Goal: Communication & Community: Answer question/provide support

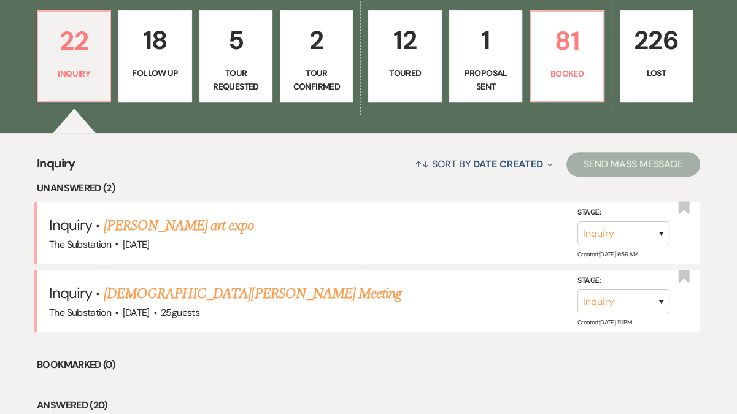
scroll to position [333, 0]
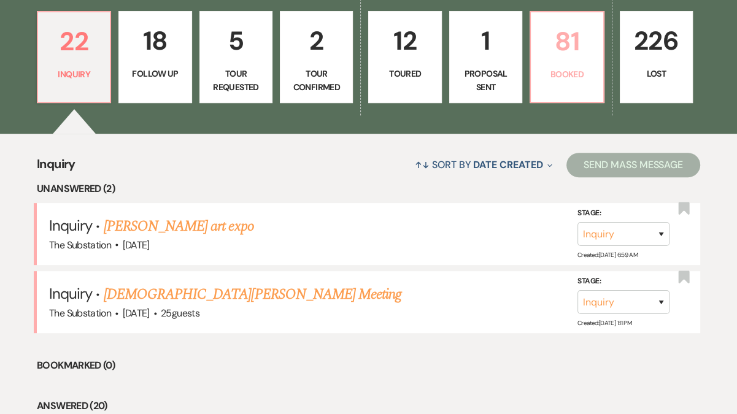
click at [558, 56] on p "81" at bounding box center [566, 41] width 57 height 41
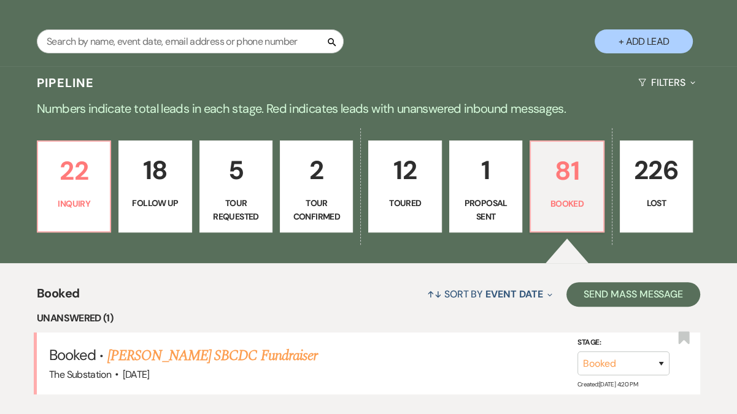
scroll to position [333, 0]
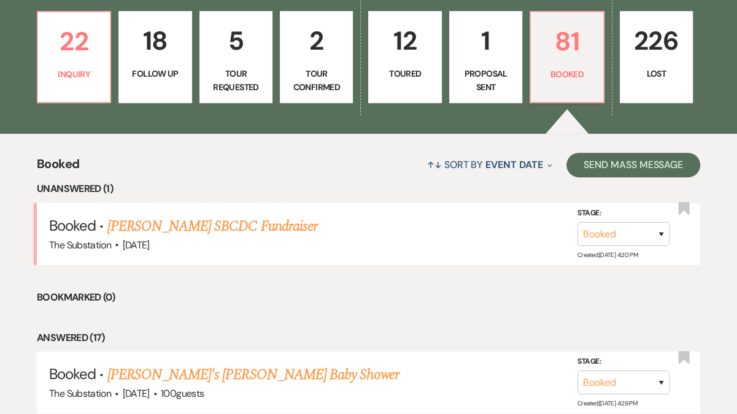
click at [322, 85] on p "Tour Confirmed" at bounding box center [316, 81] width 57 height 28
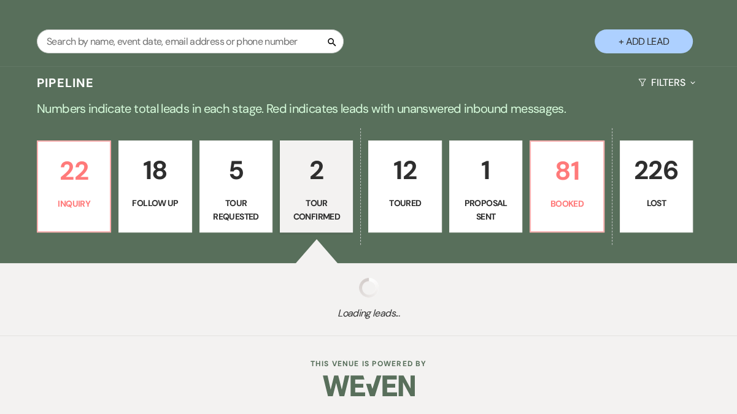
scroll to position [333, 0]
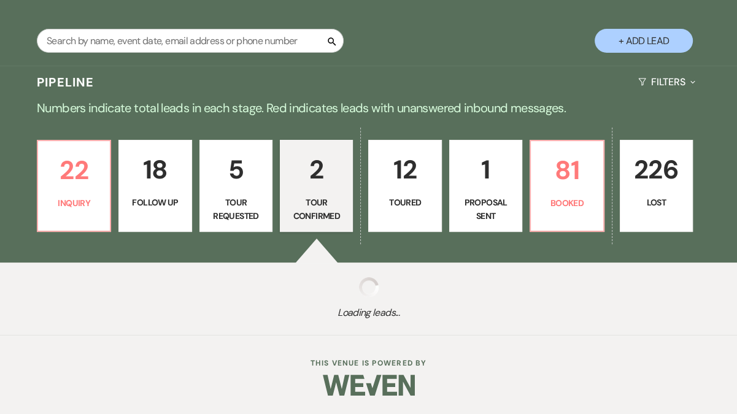
select select "4"
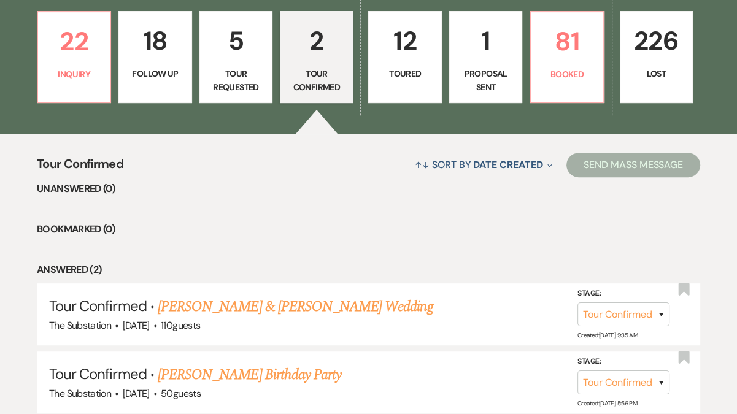
click at [161, 60] on p "18" at bounding box center [154, 40] width 57 height 41
select select "9"
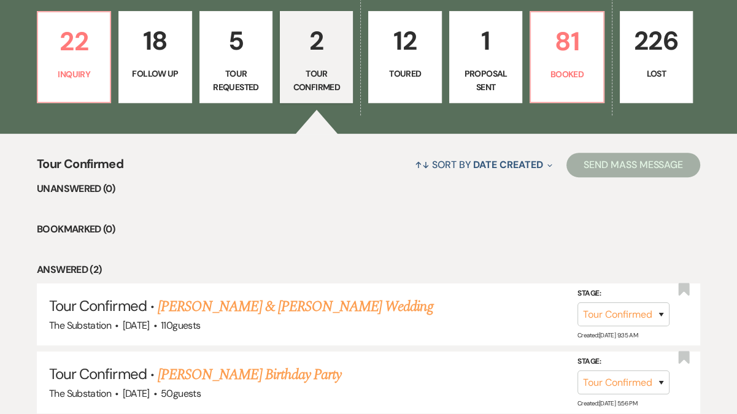
select select "9"
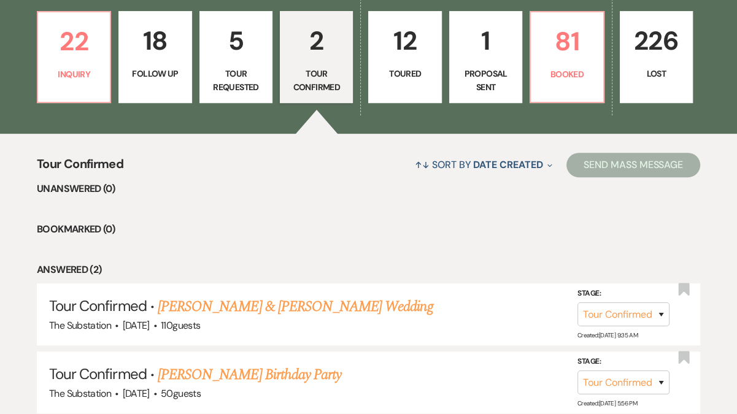
select select "9"
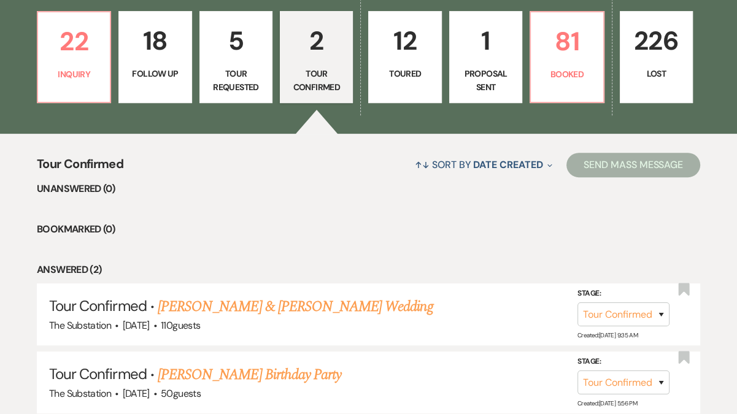
select select "9"
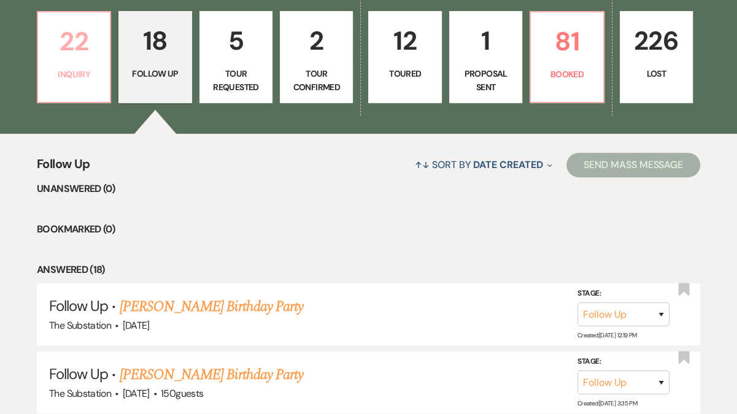
click at [81, 60] on p "22" at bounding box center [73, 41] width 57 height 41
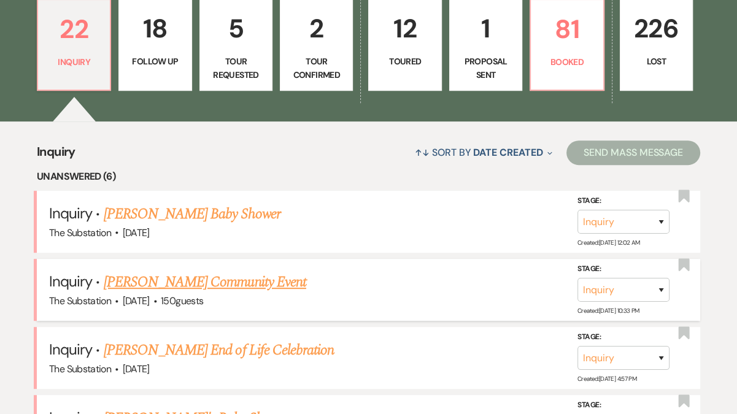
scroll to position [342, 0]
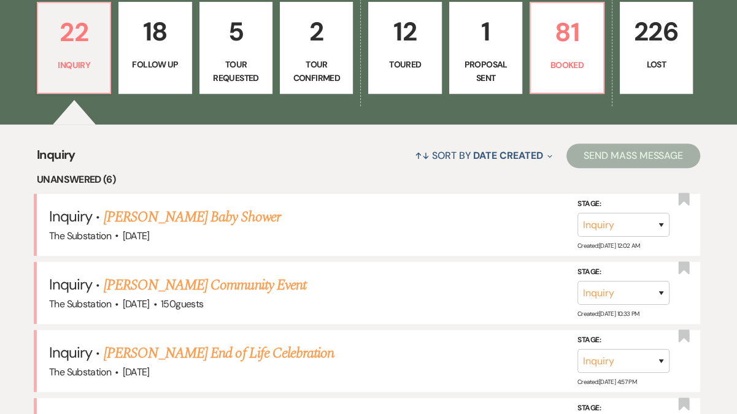
click at [170, 41] on p "18" at bounding box center [154, 31] width 57 height 41
select select "9"
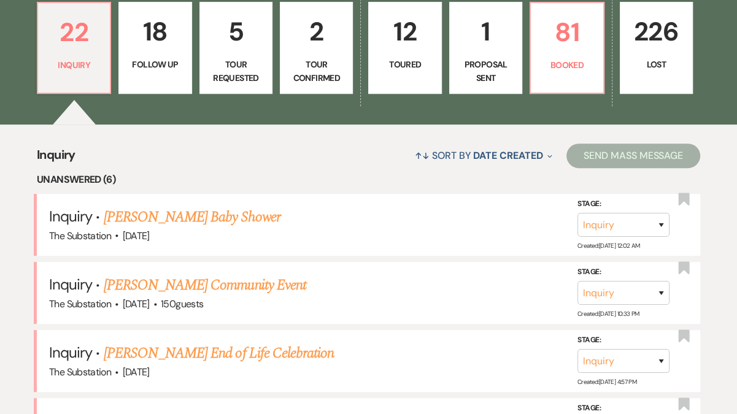
select select "9"
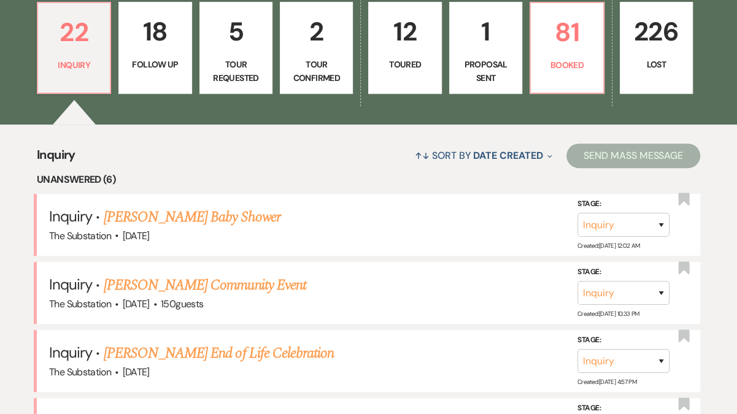
select select "9"
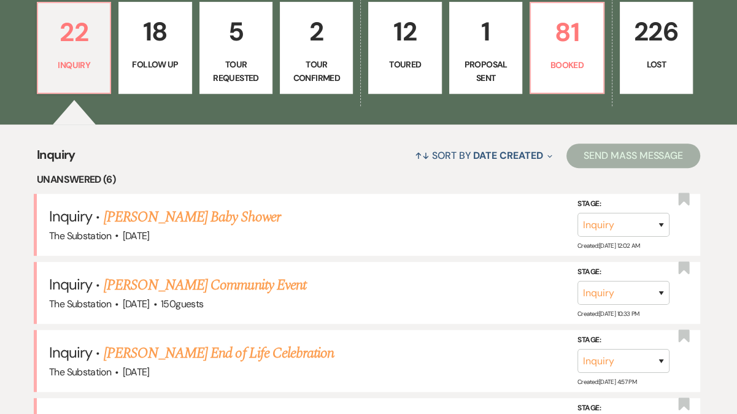
select select "9"
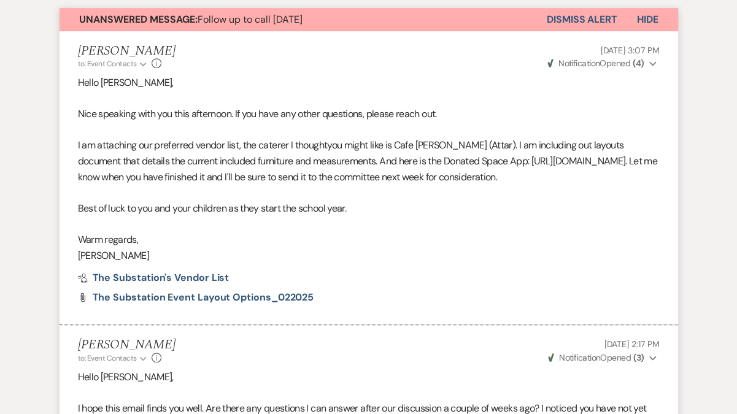
scroll to position [449, 0]
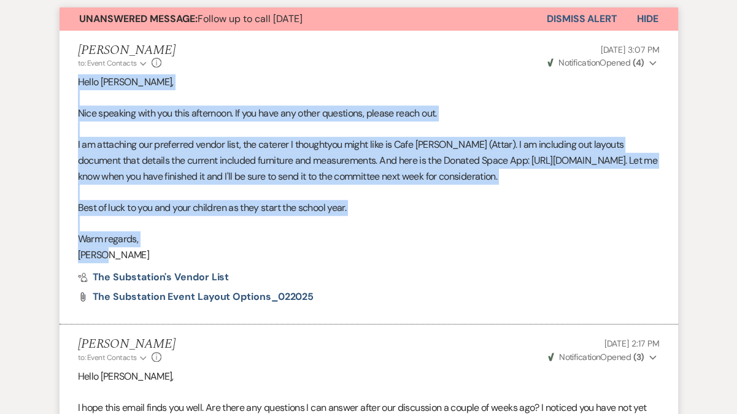
drag, startPoint x: 77, startPoint y: 80, endPoint x: 313, endPoint y: 274, distance: 304.9
click at [313, 263] on div "Hello [PERSON_NAME], [GEOGRAPHIC_DATA] speaking with you this afternoon. If you…" at bounding box center [369, 168] width 582 height 188
copy div "Hello [PERSON_NAME], [GEOGRAPHIC_DATA] speaking with you this afternoon. If you…"
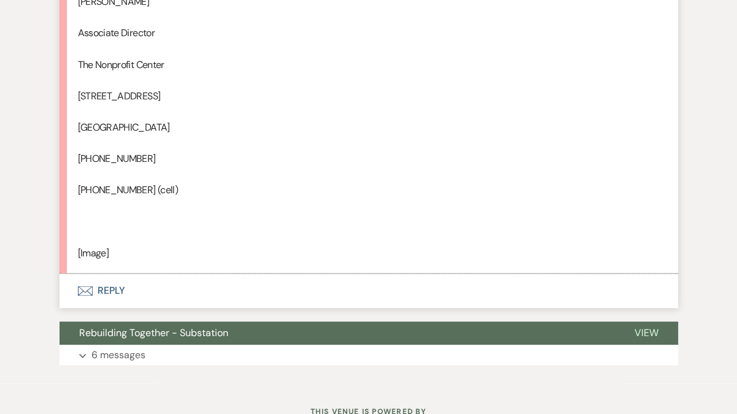
scroll to position [1184, 0]
click at [115, 306] on button "Envelope Reply" at bounding box center [369, 290] width 619 height 34
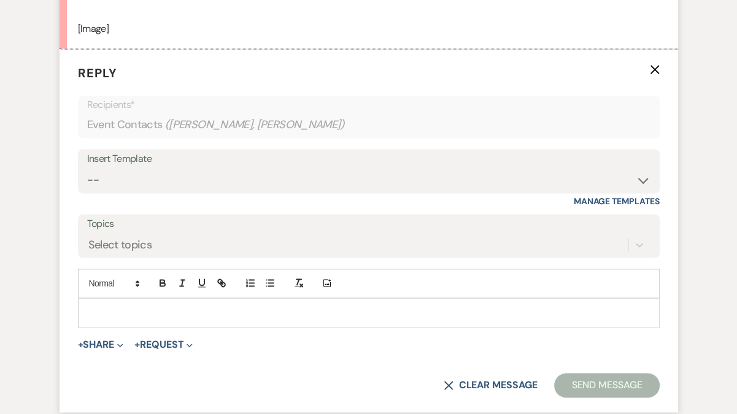
scroll to position [1428, 0]
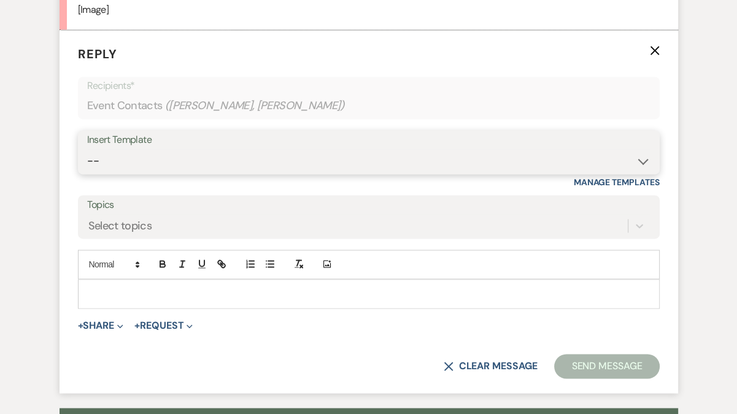
click at [144, 173] on select "-- Weven Planning Portal Introduction (Booked Events) Follow Up Contract (Pre-B…" at bounding box center [369, 161] width 564 height 24
select select "4505"
click at [87, 164] on select "-- Weven Planning Portal Introduction (Booked Events) Follow Up Contract (Pre-B…" at bounding box center [369, 161] width 564 height 24
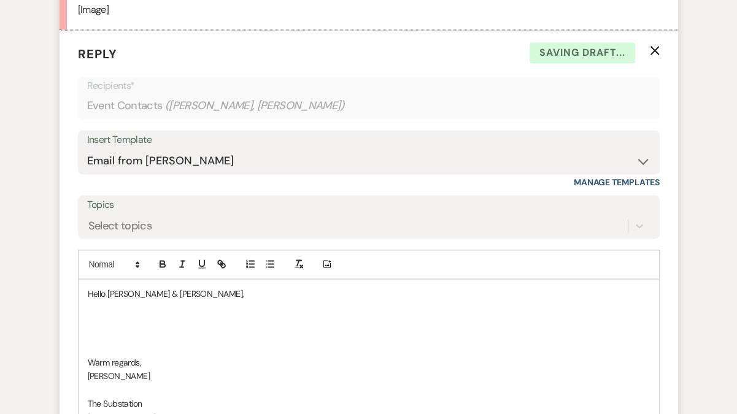
click at [146, 328] on p at bounding box center [369, 321] width 562 height 14
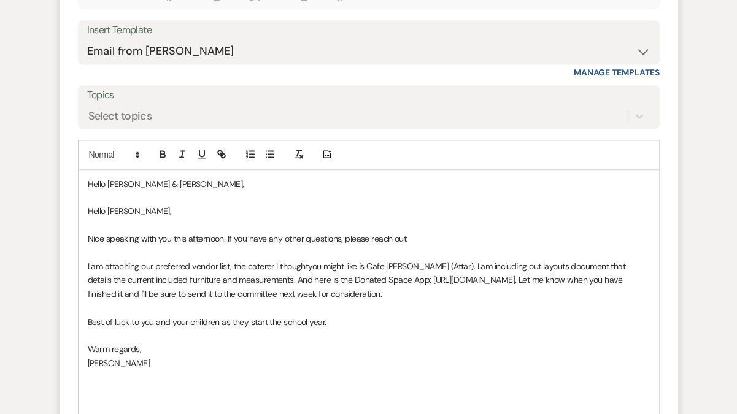
scroll to position [1540, 0]
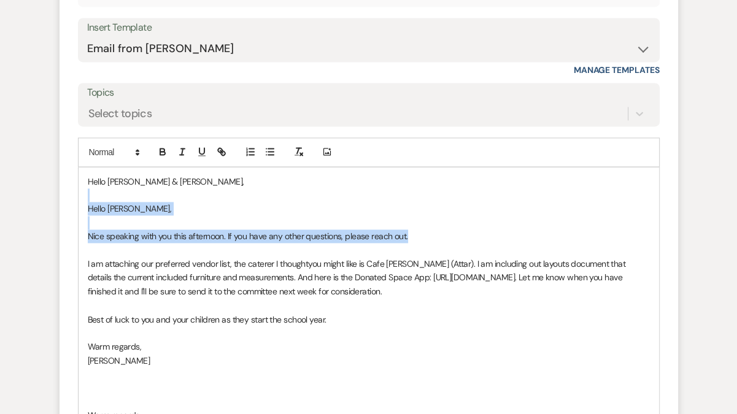
drag, startPoint x: 85, startPoint y: 214, endPoint x: 432, endPoint y: 255, distance: 349.4
click at [432, 255] on div "Hello [PERSON_NAME] & [PERSON_NAME], Hello [PERSON_NAME], [GEOGRAPHIC_DATA] spe…" at bounding box center [369, 326] width 581 height 317
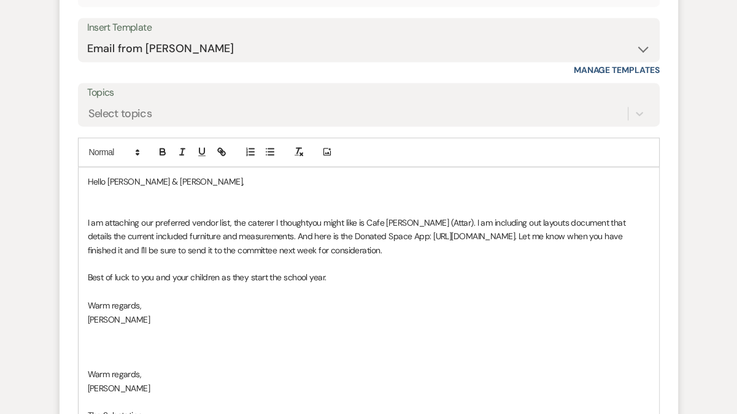
scroll to position [1526, 0]
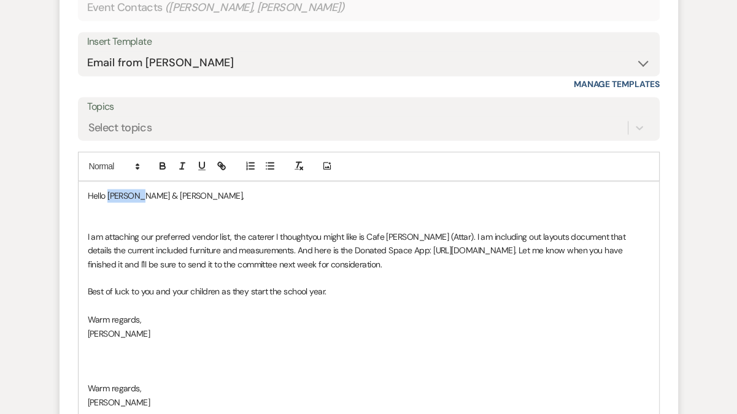
drag, startPoint x: 109, startPoint y: 209, endPoint x: 138, endPoint y: 211, distance: 28.9
click at [138, 203] on p "Hello [PERSON_NAME] & [PERSON_NAME]," at bounding box center [369, 196] width 562 height 14
click at [145, 230] on p at bounding box center [369, 223] width 562 height 14
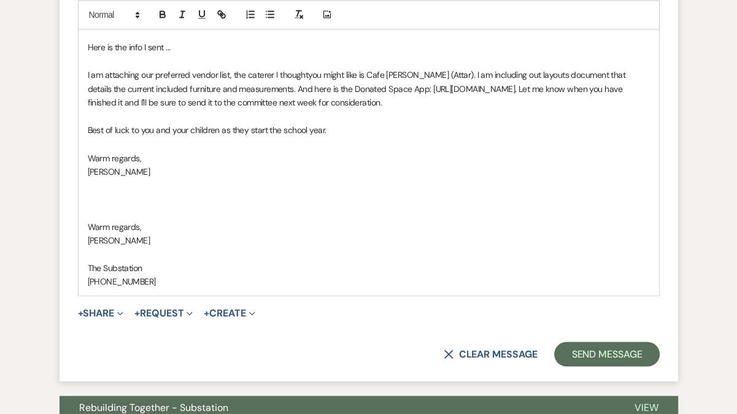
scroll to position [1702, 0]
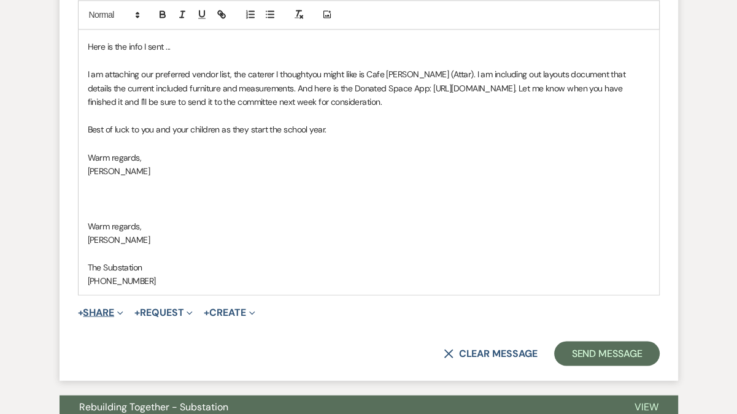
click at [111, 317] on button "+ Share Expand" at bounding box center [101, 313] width 46 height 10
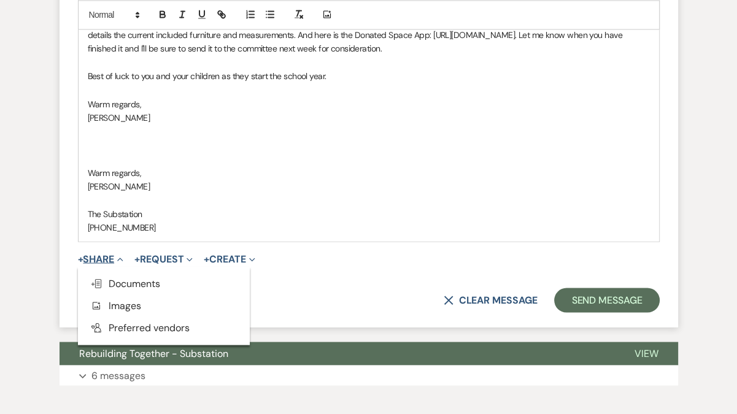
scroll to position [1762, 0]
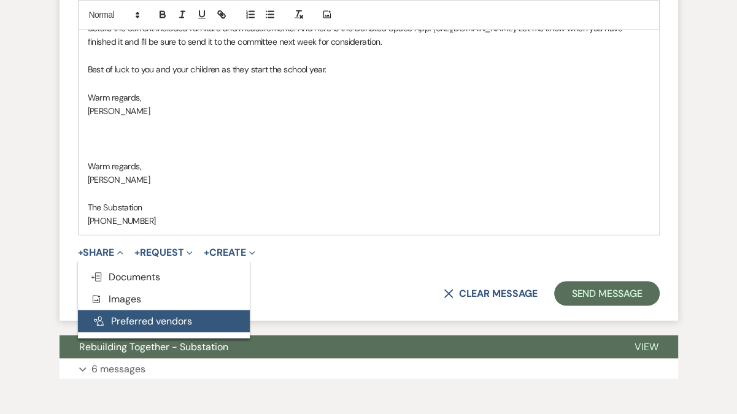
click at [136, 332] on button "Pref Vendors Preferred vendors" at bounding box center [164, 321] width 172 height 22
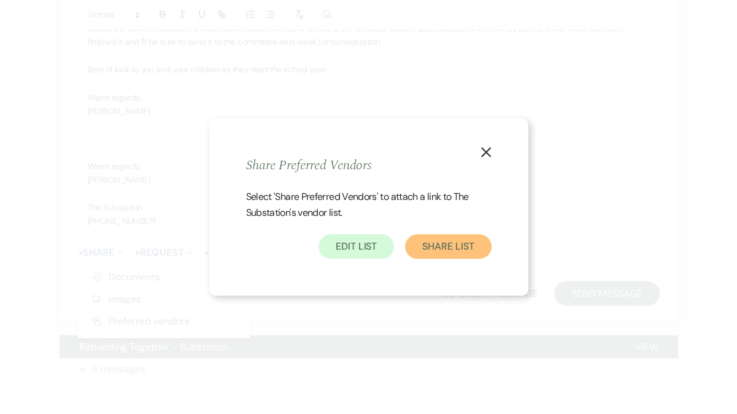
click at [448, 254] on button "Share List" at bounding box center [448, 247] width 86 height 25
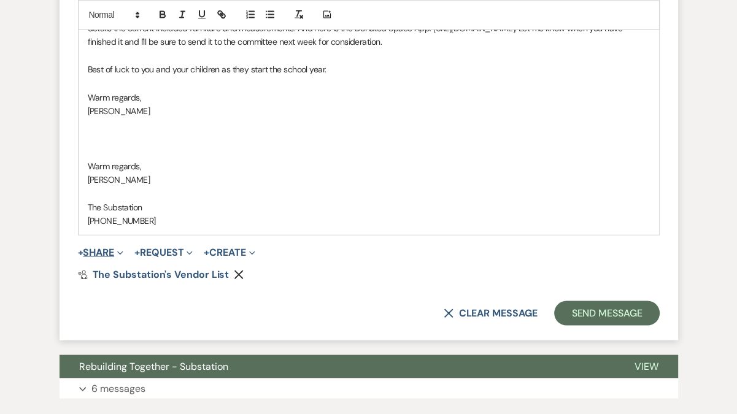
click at [104, 257] on button "+ Share Expand" at bounding box center [101, 252] width 46 height 10
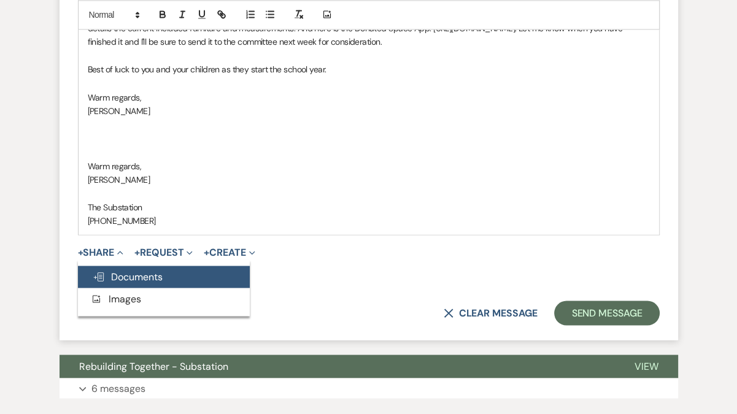
click at [134, 283] on span "Doc Upload Documents" at bounding box center [128, 276] width 70 height 13
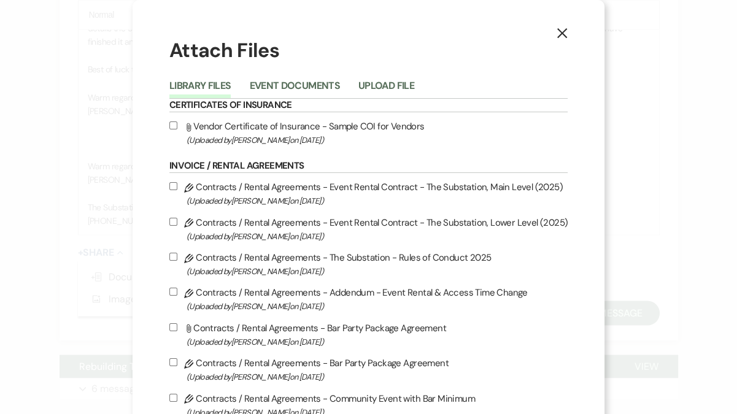
click at [308, 73] on div "Library Files Event Documents Upload File" at bounding box center [368, 86] width 398 height 26
click at [308, 82] on button "Event Documents" at bounding box center [294, 89] width 90 height 17
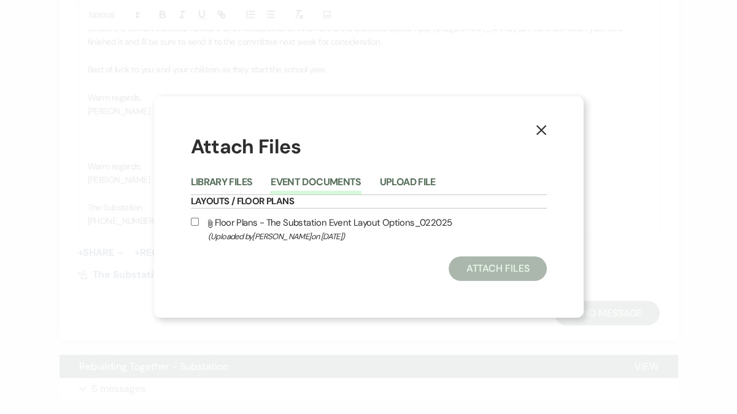
click at [241, 225] on label "Attach File Floor Plans - The Substation Event Layout Options_022025 (Uploaded …" at bounding box center [369, 229] width 356 height 29
click at [199, 225] on input "Attach File Floor Plans - The Substation Event Layout Options_022025 (Uploaded …" at bounding box center [195, 222] width 8 height 8
checkbox input "true"
click at [475, 269] on button "Attach Files" at bounding box center [498, 269] width 98 height 25
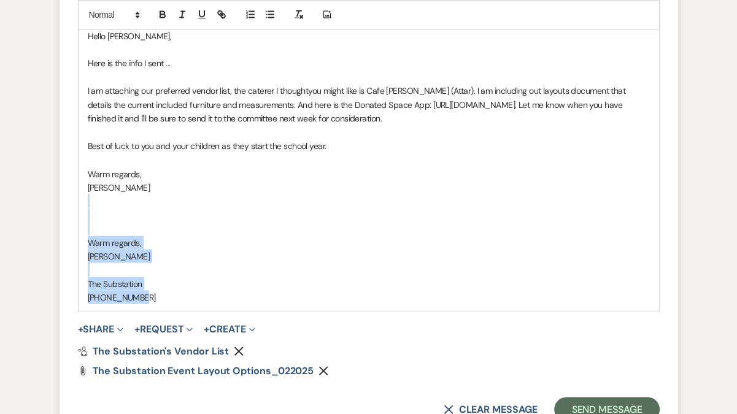
scroll to position [1693, 0]
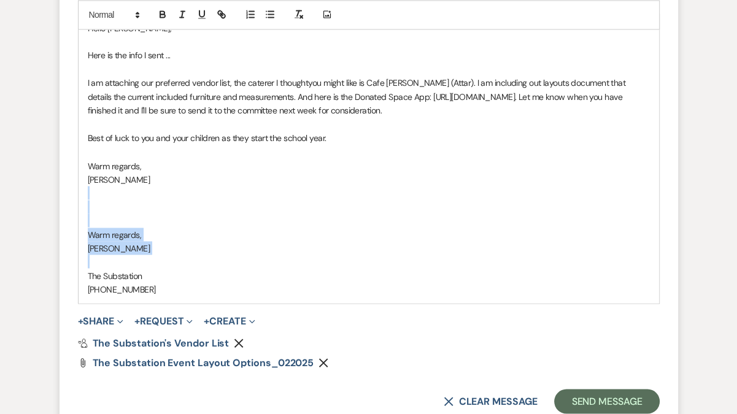
drag, startPoint x: 181, startPoint y: 284, endPoint x: 275, endPoint y: 297, distance: 95.3
click at [275, 297] on div "Hello [PERSON_NAME], Here is the info I sent ... I am attaching our preferred v…" at bounding box center [369, 159] width 581 height 290
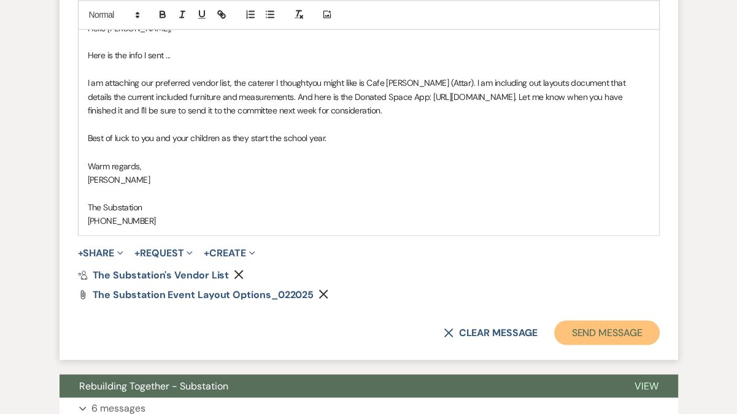
click at [605, 345] on button "Send Message" at bounding box center [606, 333] width 105 height 25
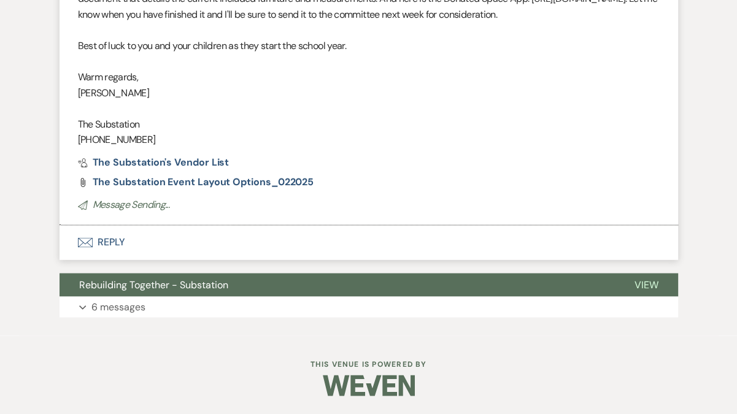
scroll to position [1604, 0]
